Goal: Task Accomplishment & Management: Use online tool/utility

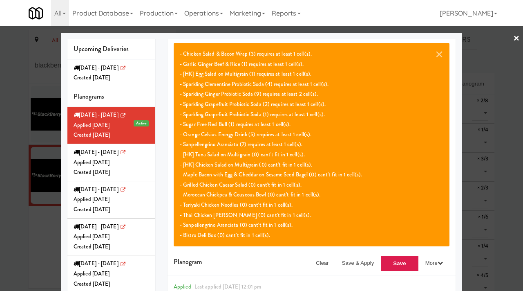
scroll to position [87, 0]
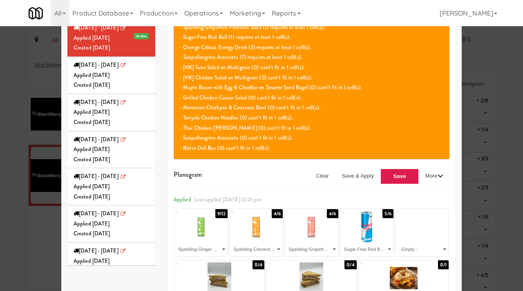
click at [19, 233] on div at bounding box center [261, 145] width 523 height 291
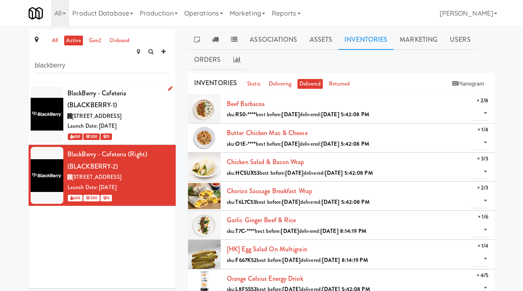
click at [150, 121] on div "Launch Date: [DATE]" at bounding box center [118, 126] width 102 height 10
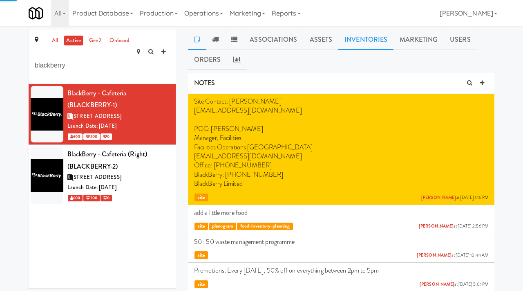
click at [367, 45] on link "Inventories" at bounding box center [365, 39] width 55 height 20
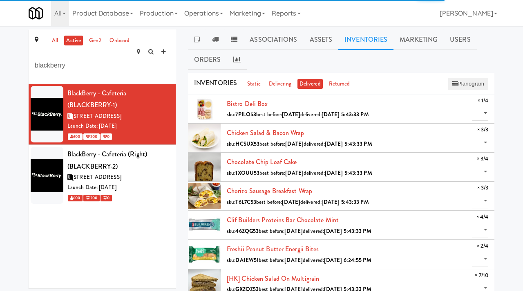
click at [472, 79] on button "Planogram" at bounding box center [468, 84] width 40 height 12
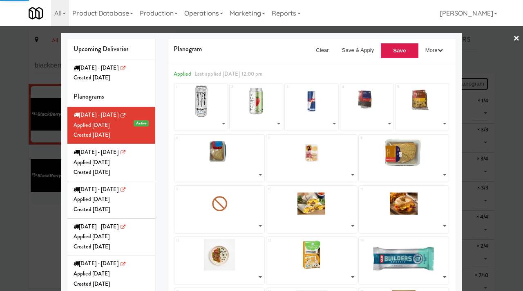
select select "number:260655"
select select "number:248032"
select select "number:260600"
select select "number:264454"
select select "number:264396"
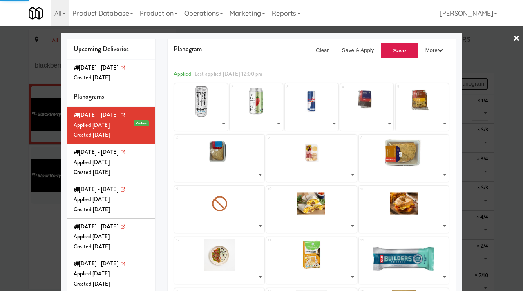
select select "number:264504"
select select "number:264278"
select select "number:264550"
select select "number:265093"
select select "number:264212"
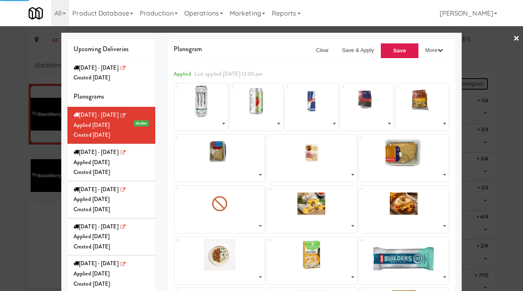
select select "number:264250"
select select "number:263005"
select select "number:264332"
select select "number:264010"
select select "number:262951"
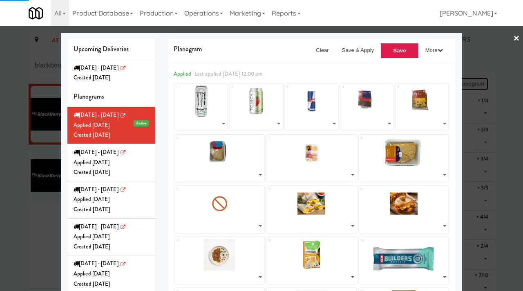
select select "number:263005"
select select "number:262830"
select select "number:262769"
select select "number:262891"
select select "number:259708"
